Goal: Book appointment/travel/reservation

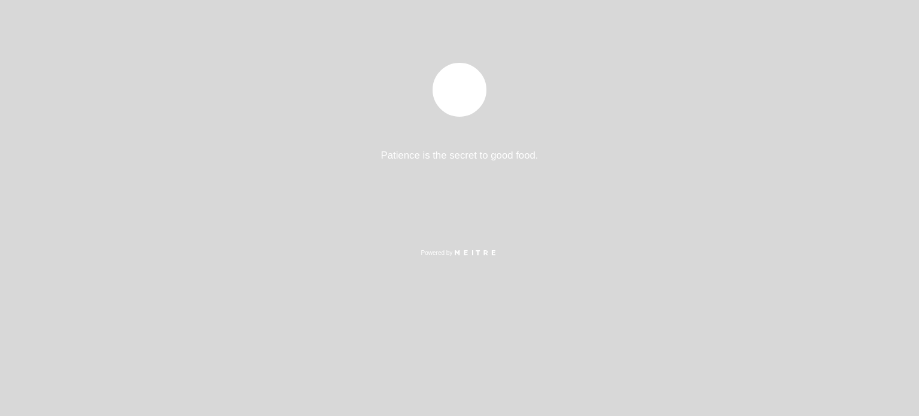
select select "es"
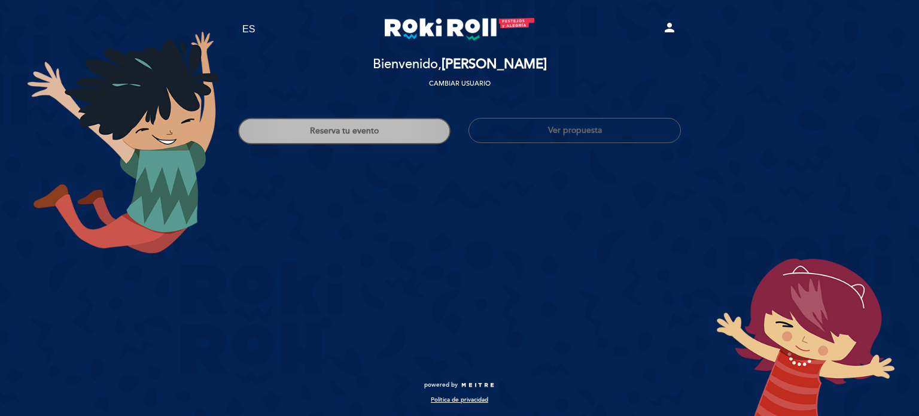
click at [315, 139] on button "Reserva tu evento" at bounding box center [344, 131] width 212 height 26
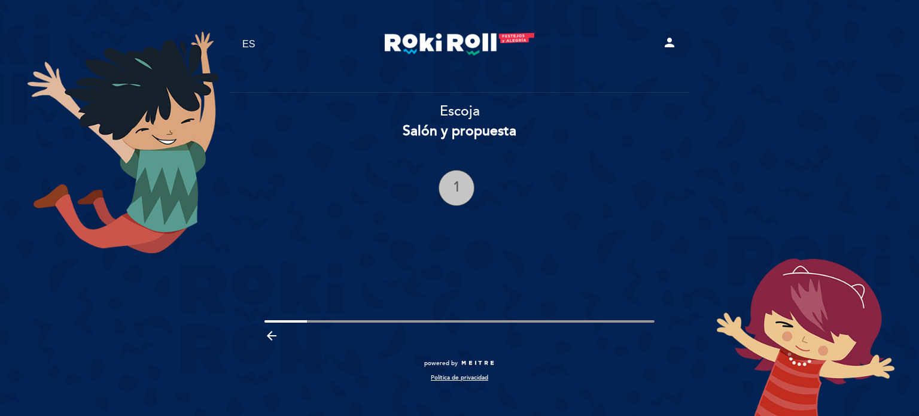
click at [457, 178] on div "1" at bounding box center [457, 188] width 36 height 36
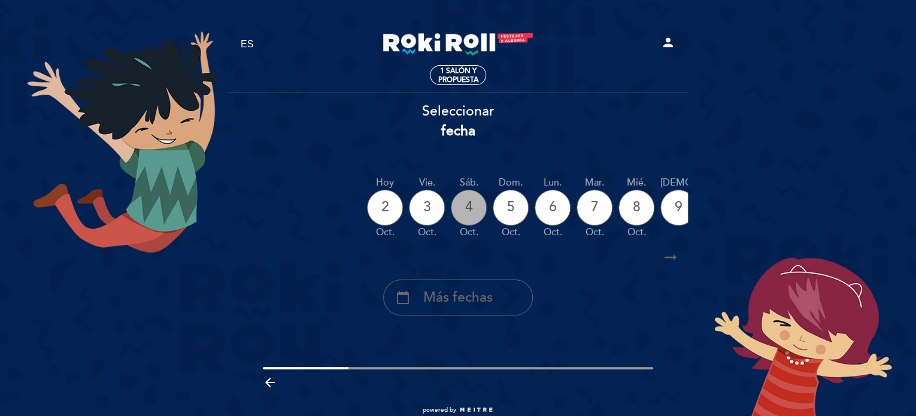
click at [461, 205] on div "4" at bounding box center [469, 208] width 36 height 36
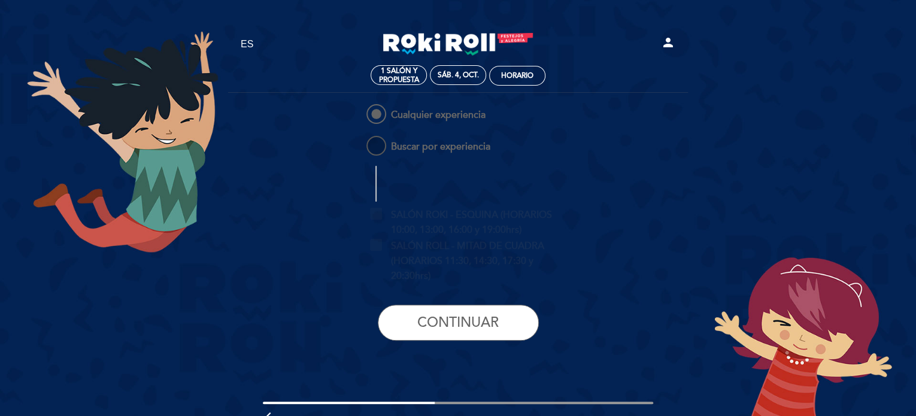
click at [378, 144] on span "Buscar por experiencia" at bounding box center [427, 140] width 126 height 15
click at [360, 141] on input "Buscar por experiencia" at bounding box center [356, 137] width 8 height 8
radio input "false"
radio input "true"
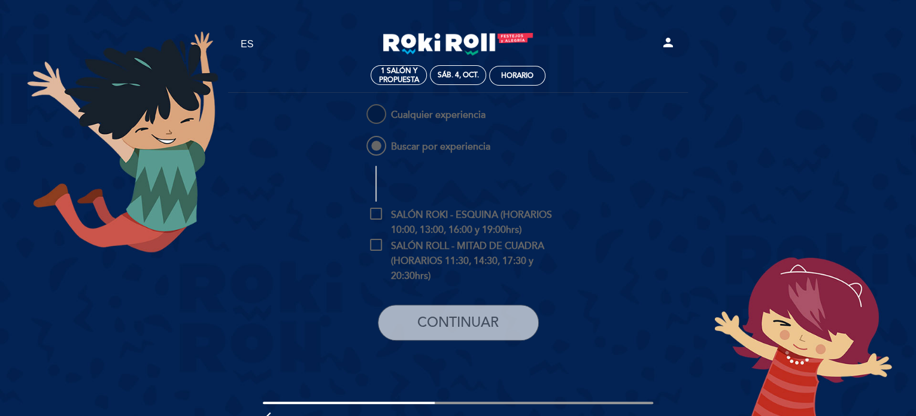
click at [382, 112] on span "Cualquier experiencia" at bounding box center [424, 109] width 121 height 15
click at [360, 110] on input "Cualquier experiencia" at bounding box center [356, 106] width 8 height 8
radio input "true"
